Goal: Check status

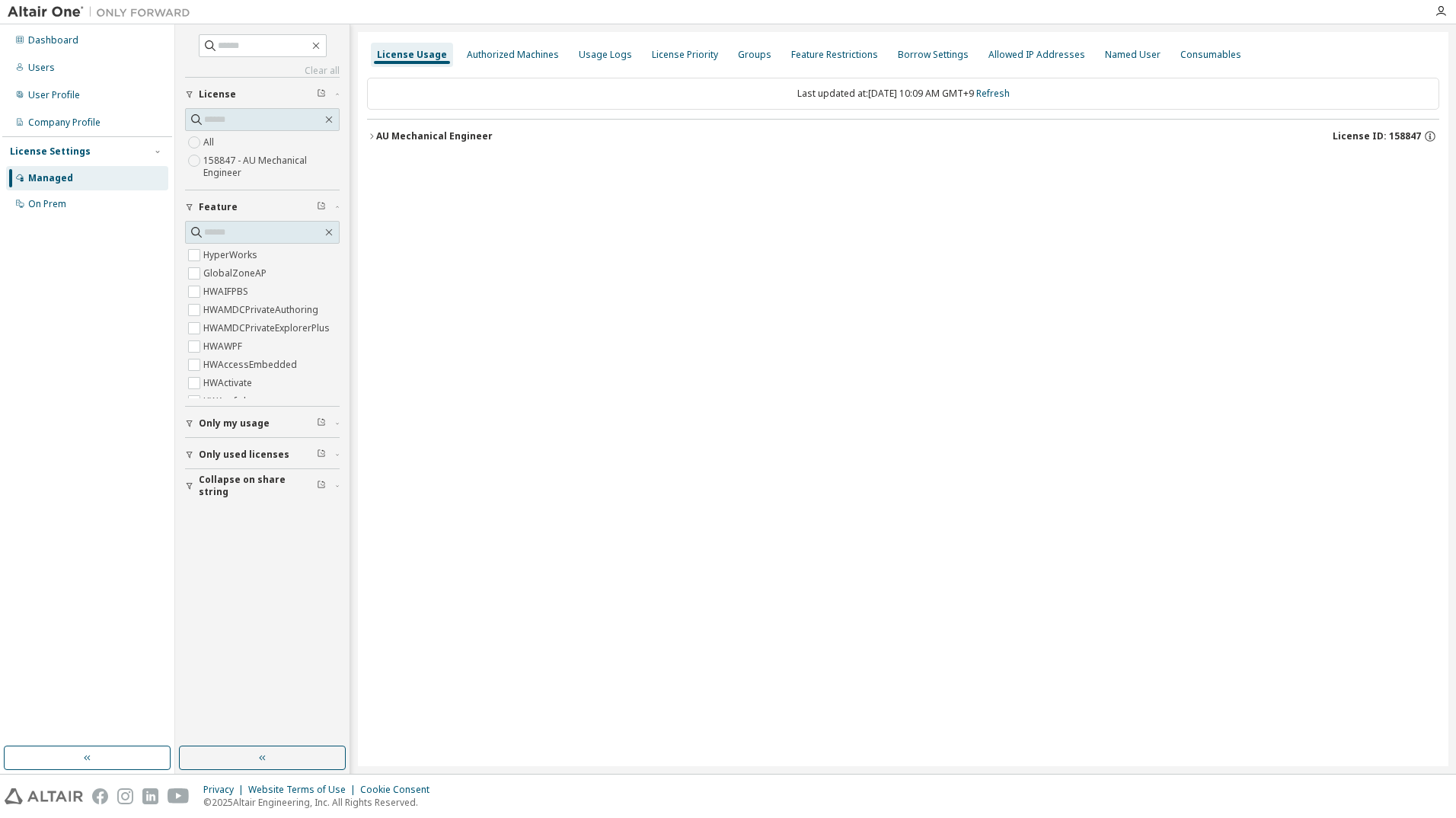
click at [374, 133] on icon "button" at bounding box center [371, 136] width 9 height 9
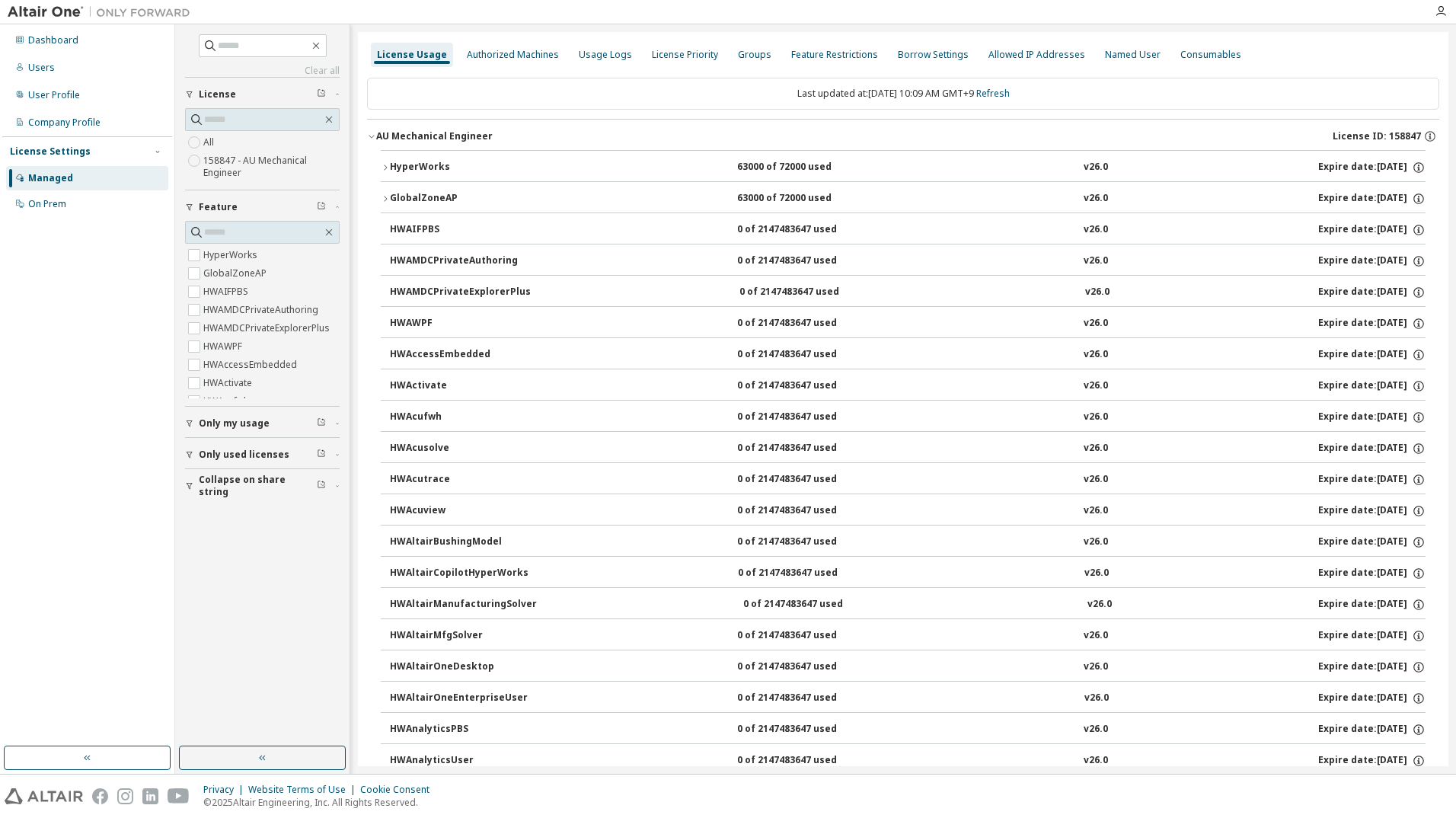
click at [374, 133] on icon "button" at bounding box center [371, 136] width 9 height 9
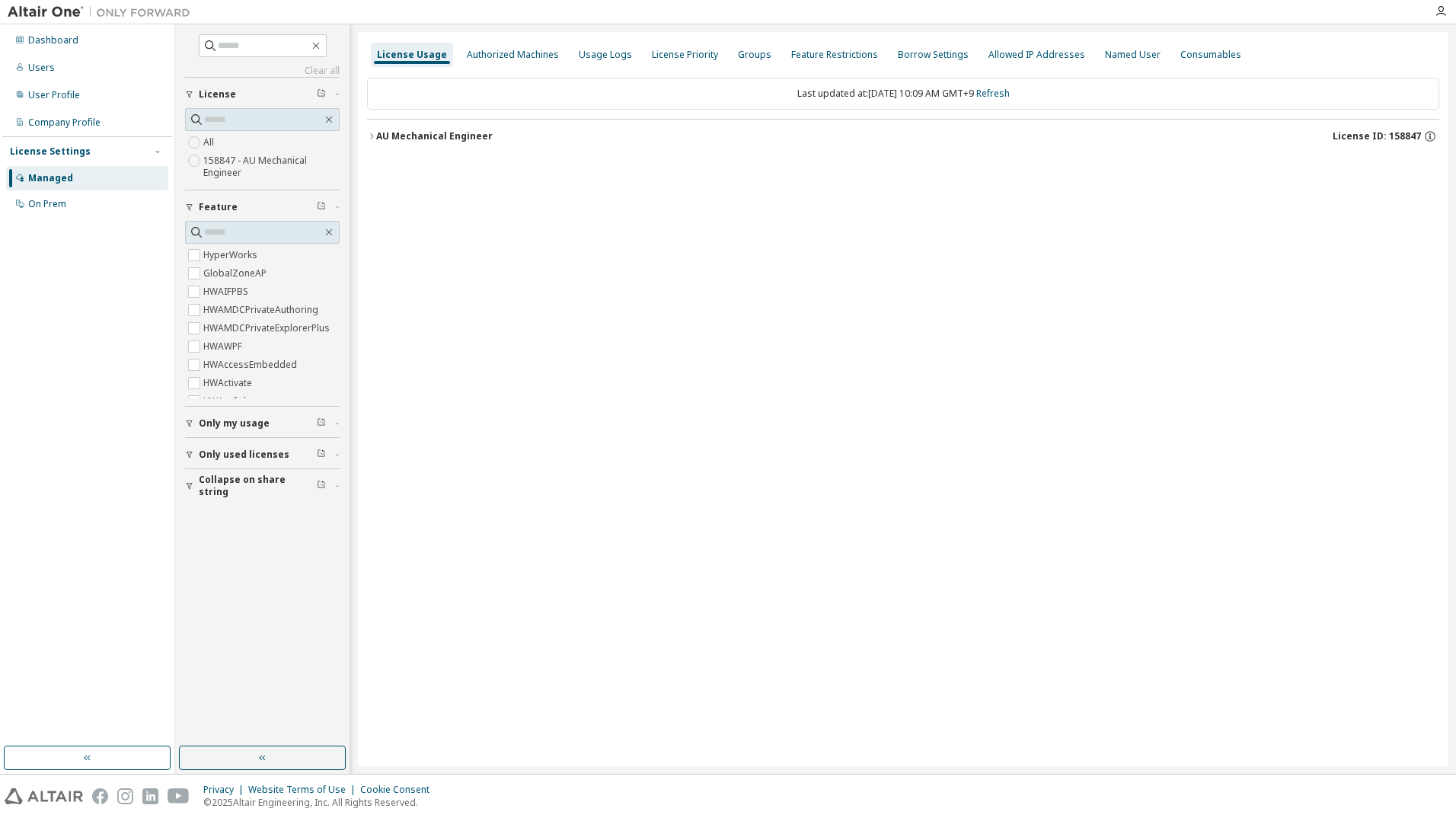
click at [405, 135] on div "AU Mechanical Engineer" at bounding box center [434, 136] width 116 height 12
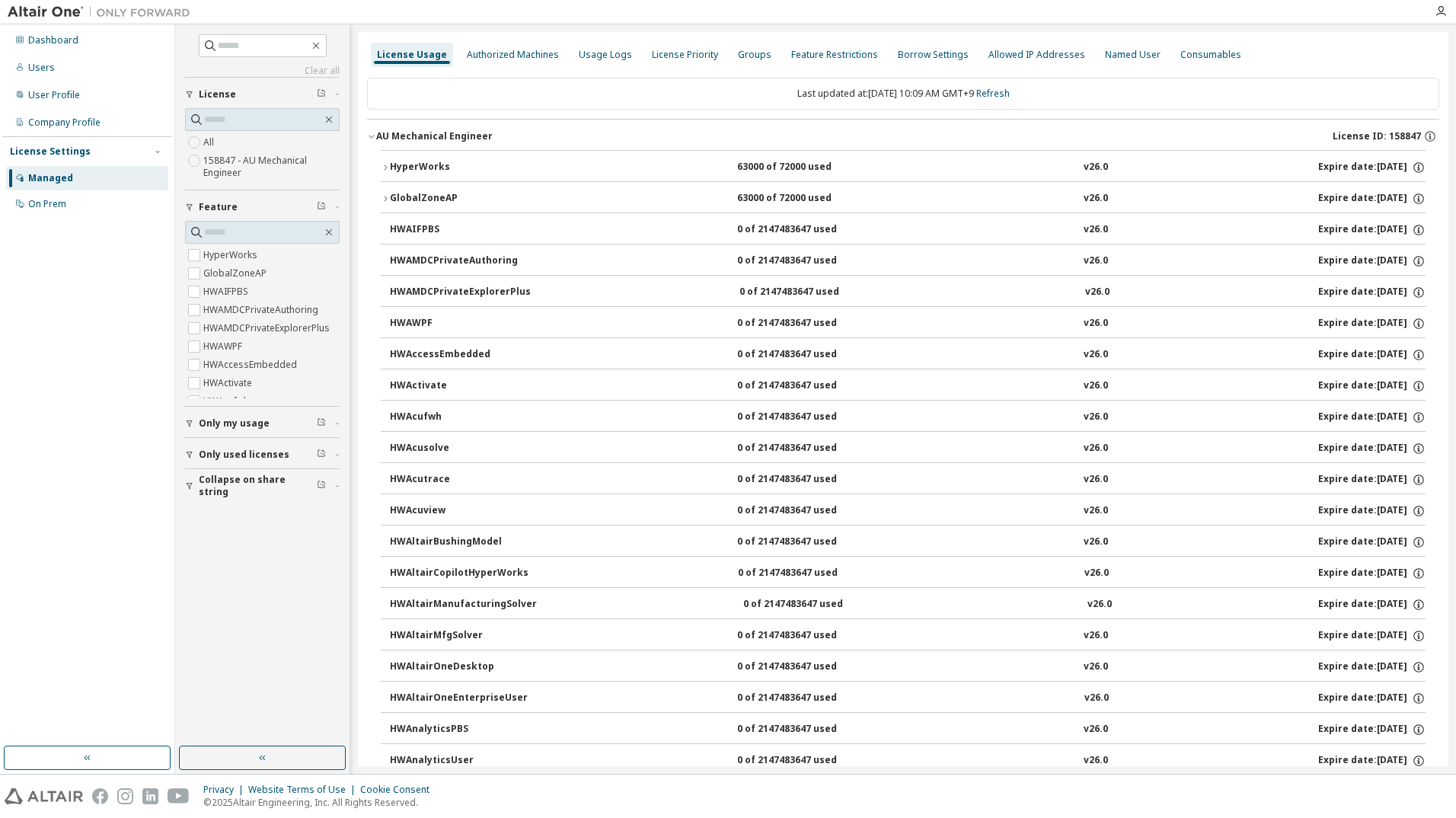
click at [426, 153] on button "HyperWorks 63000 of 72000 used v26.0 Expire date: [DATE]" at bounding box center [903, 168] width 1045 height 33
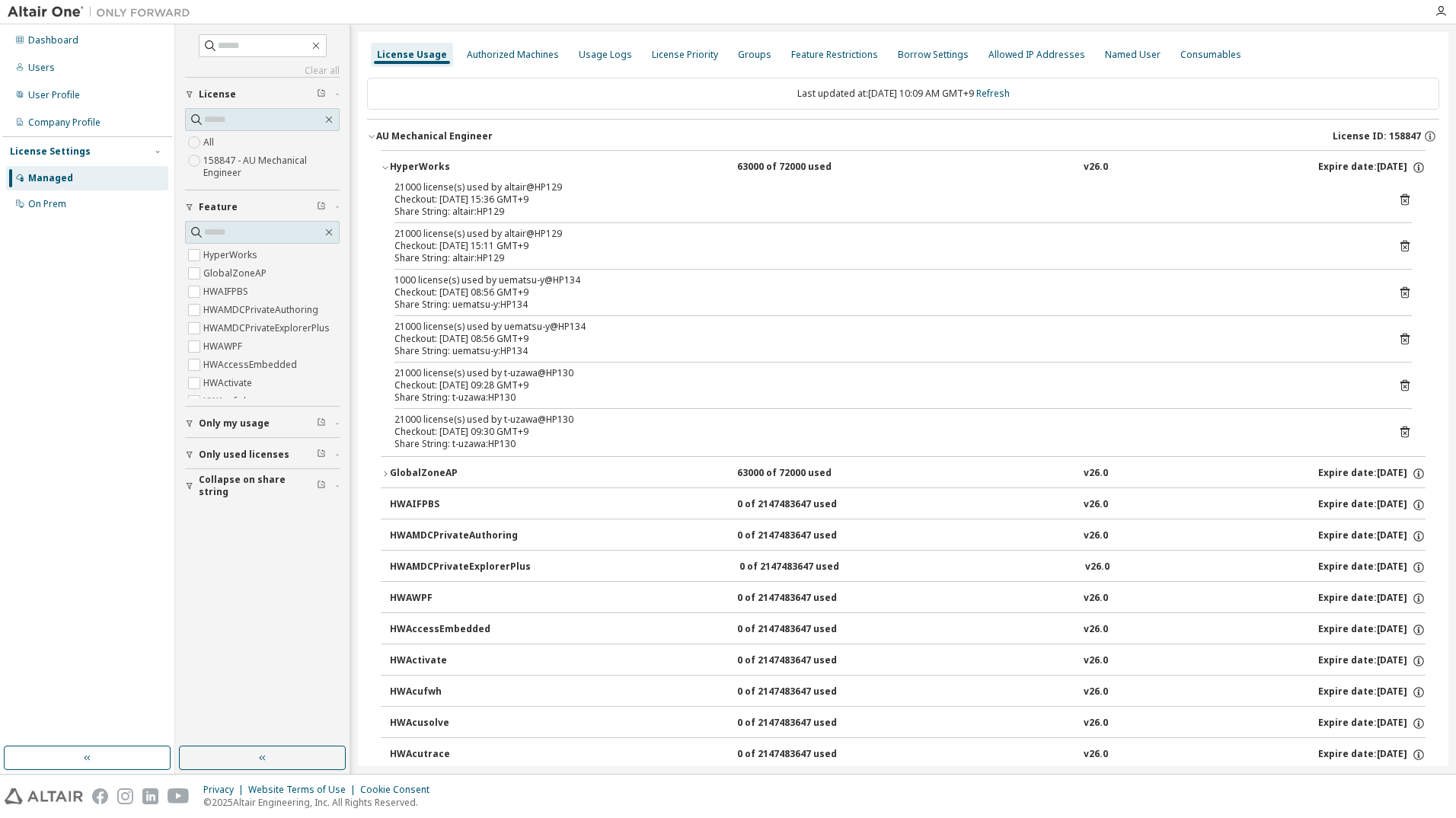
click at [426, 153] on button "HyperWorks 63000 of 72000 used v26.0 Expire date: [DATE]" at bounding box center [903, 168] width 1045 height 33
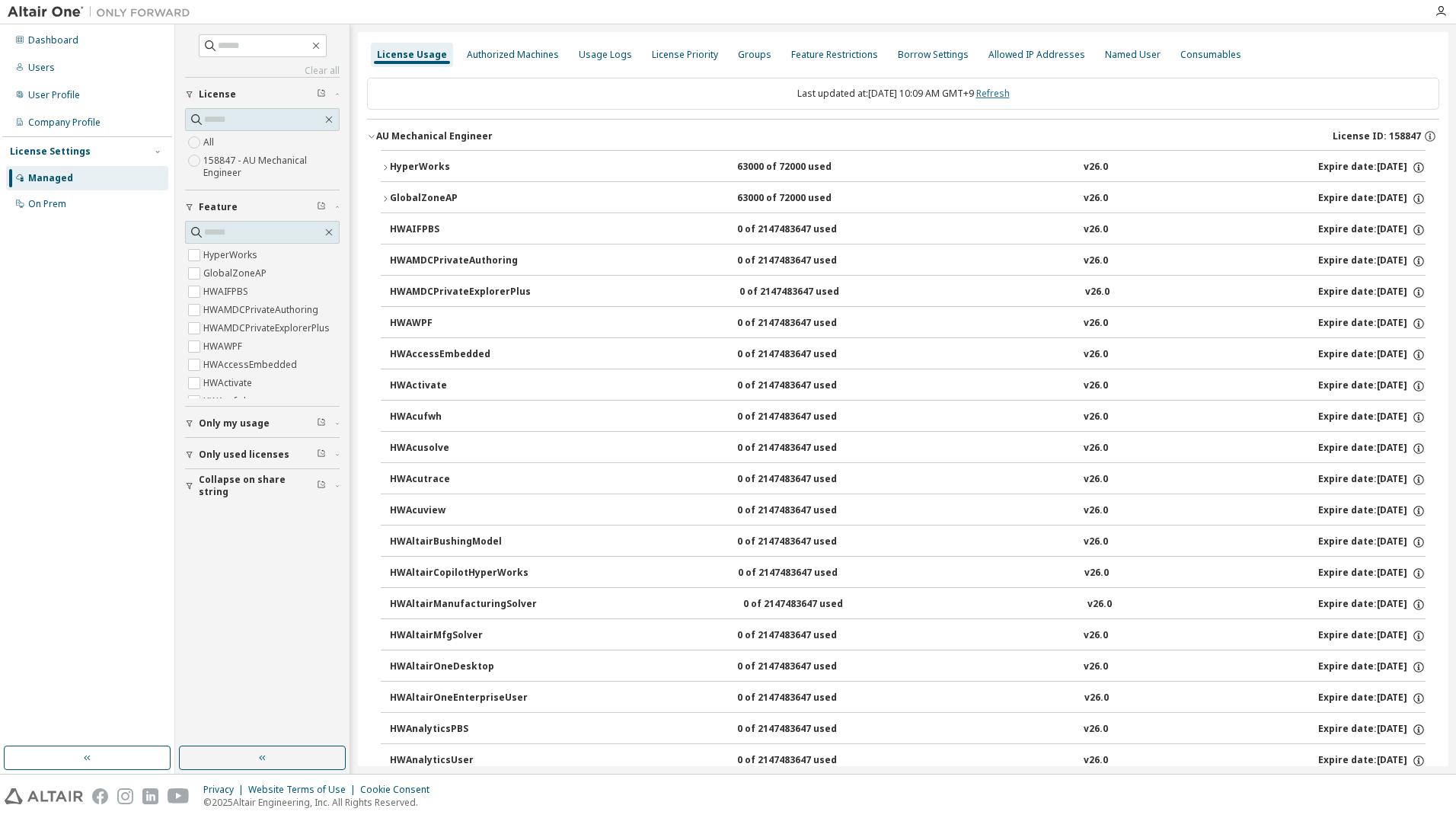
click at [1010, 88] on link "Refresh" at bounding box center [993, 93] width 33 height 13
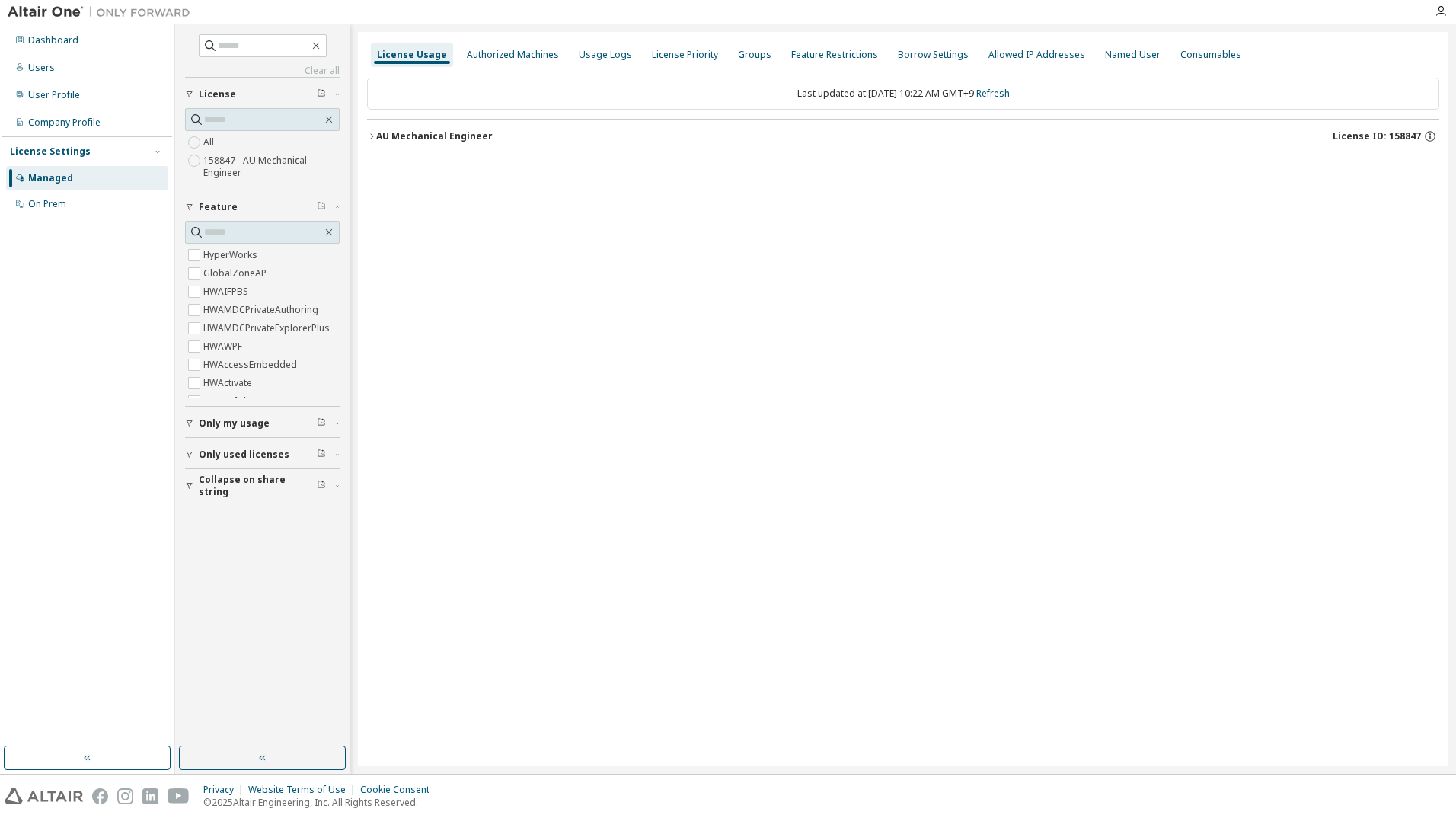
click at [423, 136] on div "AU Mechanical Engineer" at bounding box center [434, 136] width 116 height 12
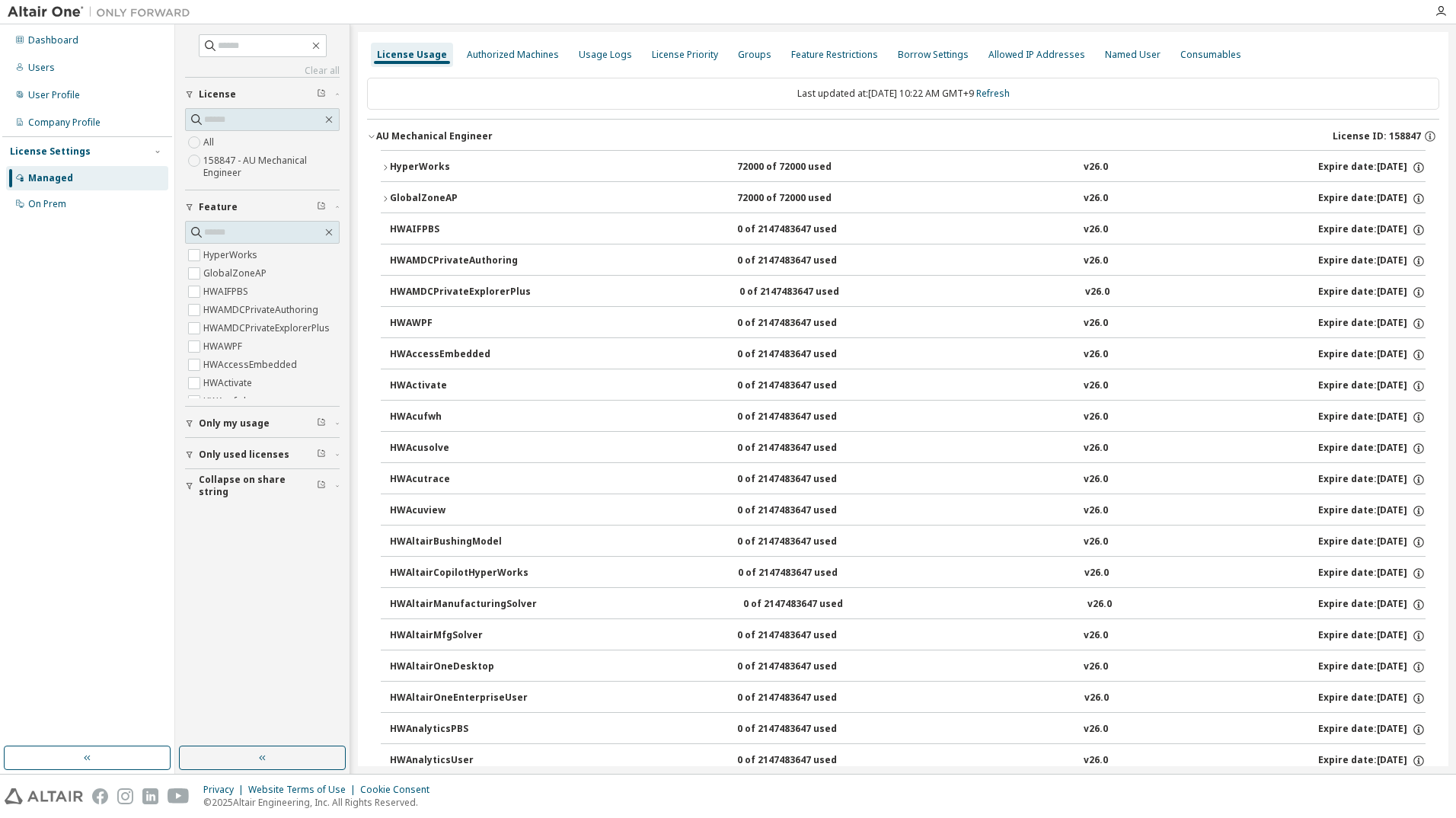
click at [419, 154] on button "HyperWorks 72000 of 72000 used v26.0 Expire date: [DATE]" at bounding box center [903, 168] width 1045 height 33
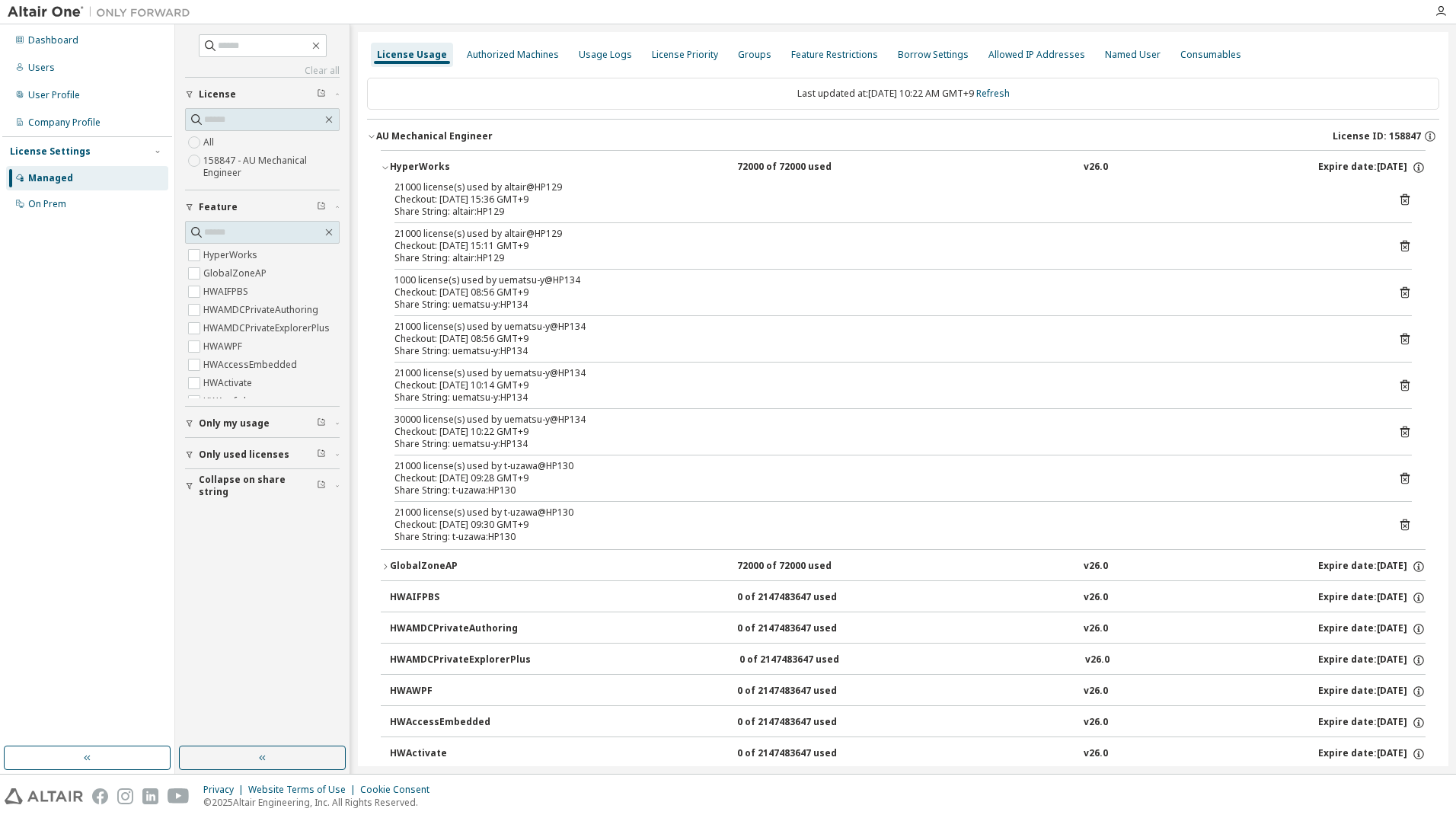
click at [419, 154] on button "HyperWorks 72000 of 72000 used v26.0 Expire date: [DATE]" at bounding box center [903, 168] width 1045 height 33
